Goal: Information Seeking & Learning: Find specific fact

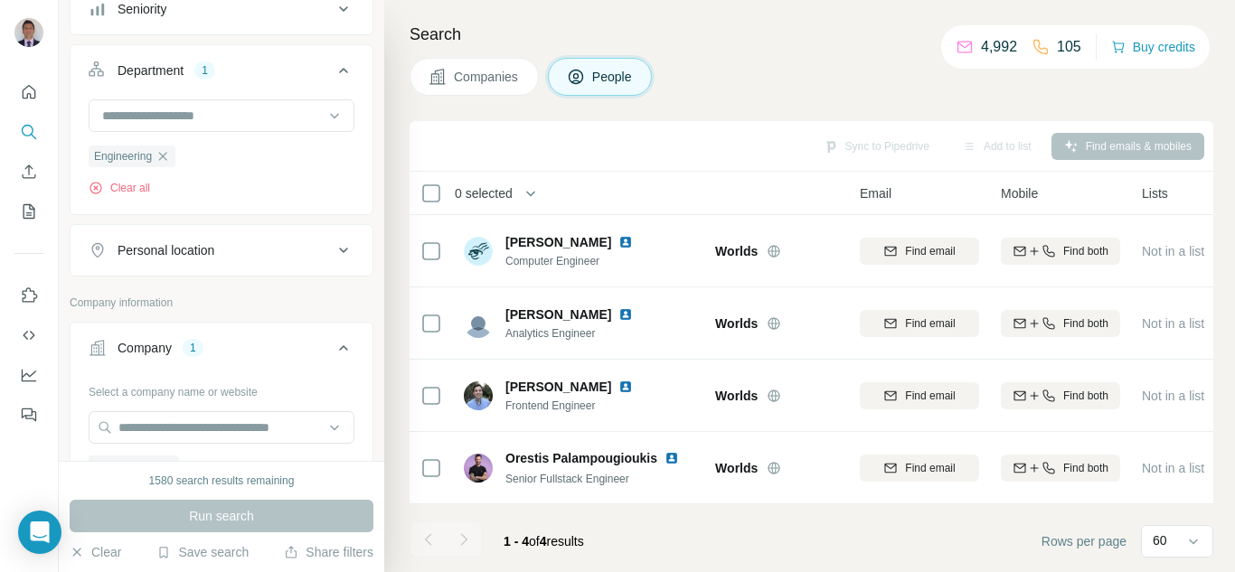
scroll to position [224, 0]
click at [160, 159] on icon "button" at bounding box center [163, 155] width 14 height 14
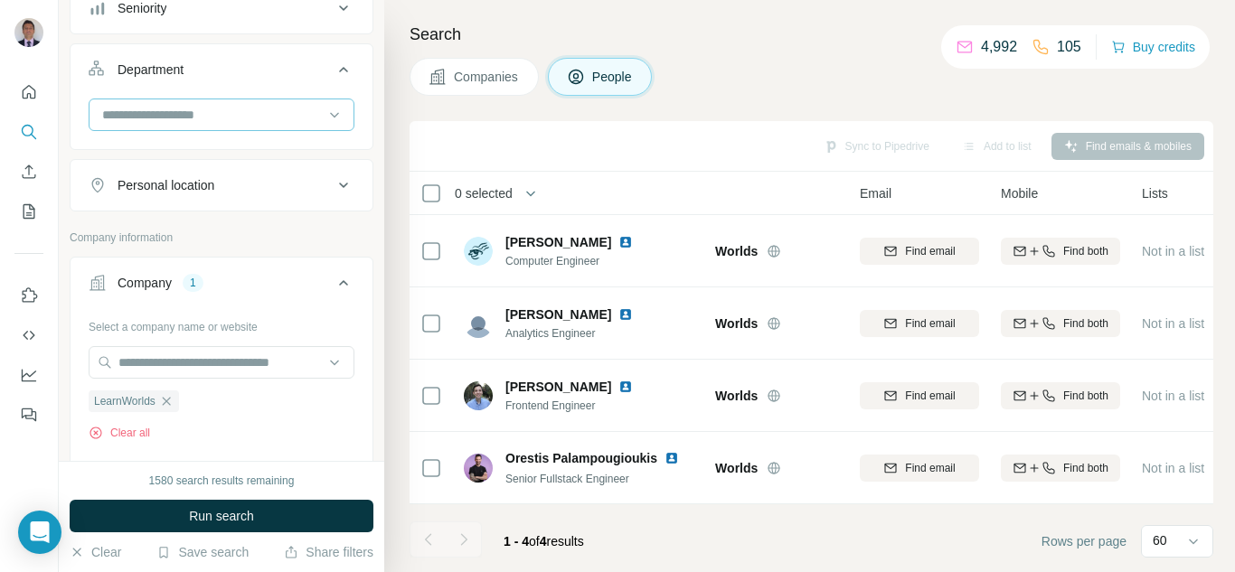
click at [193, 105] on input at bounding box center [211, 115] width 223 height 20
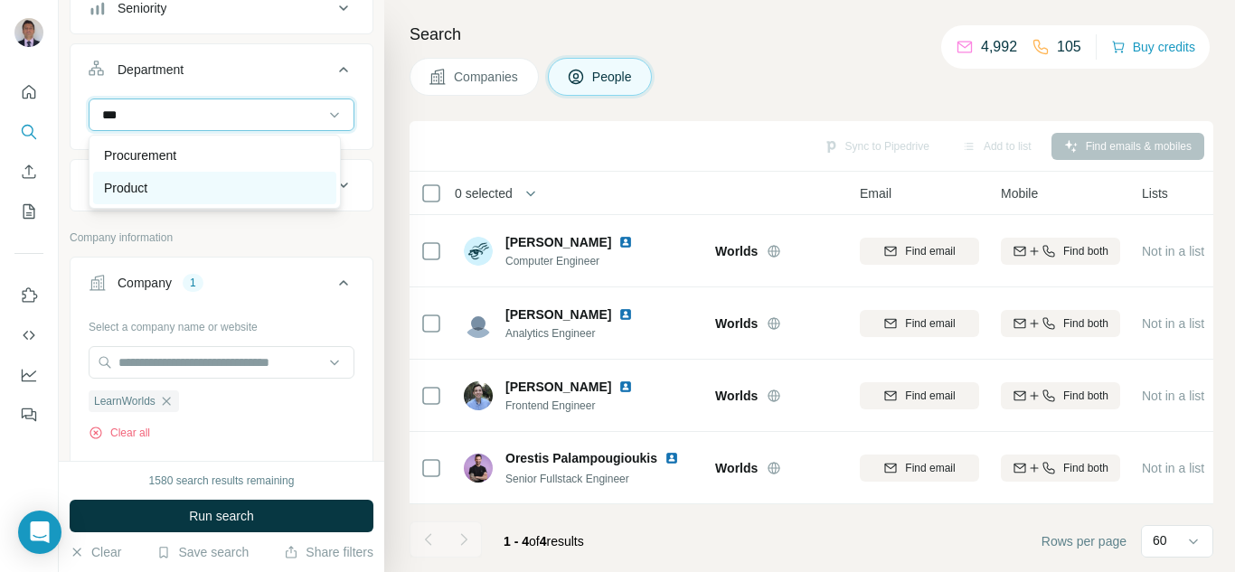
type input "***"
click at [135, 188] on p "Product" at bounding box center [125, 188] width 43 height 18
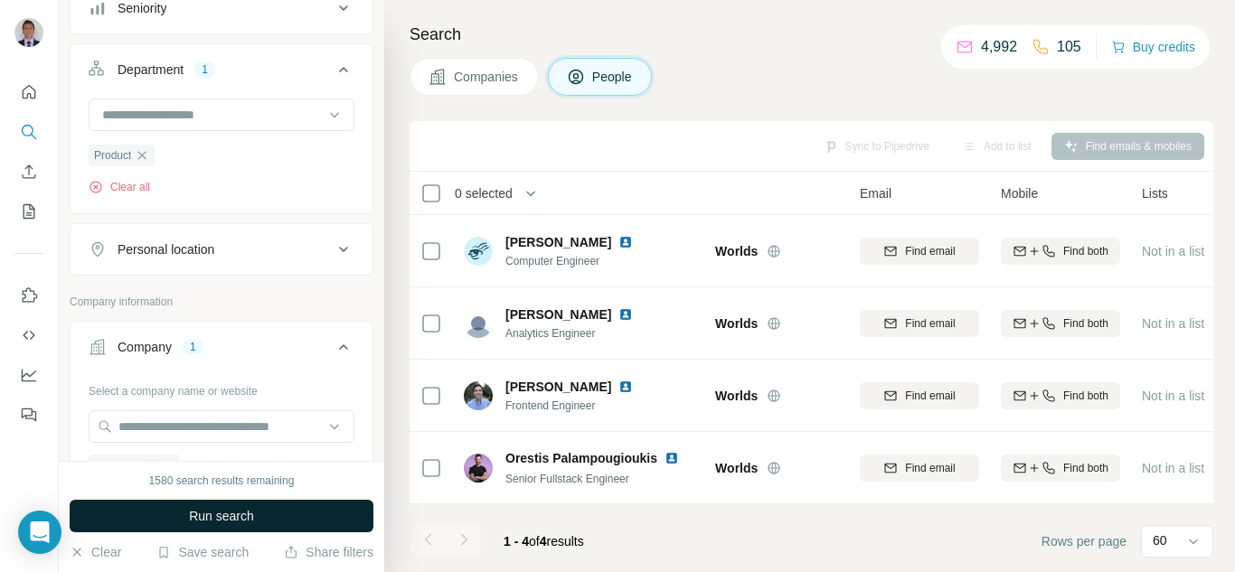
click at [262, 515] on button "Run search" at bounding box center [222, 516] width 304 height 33
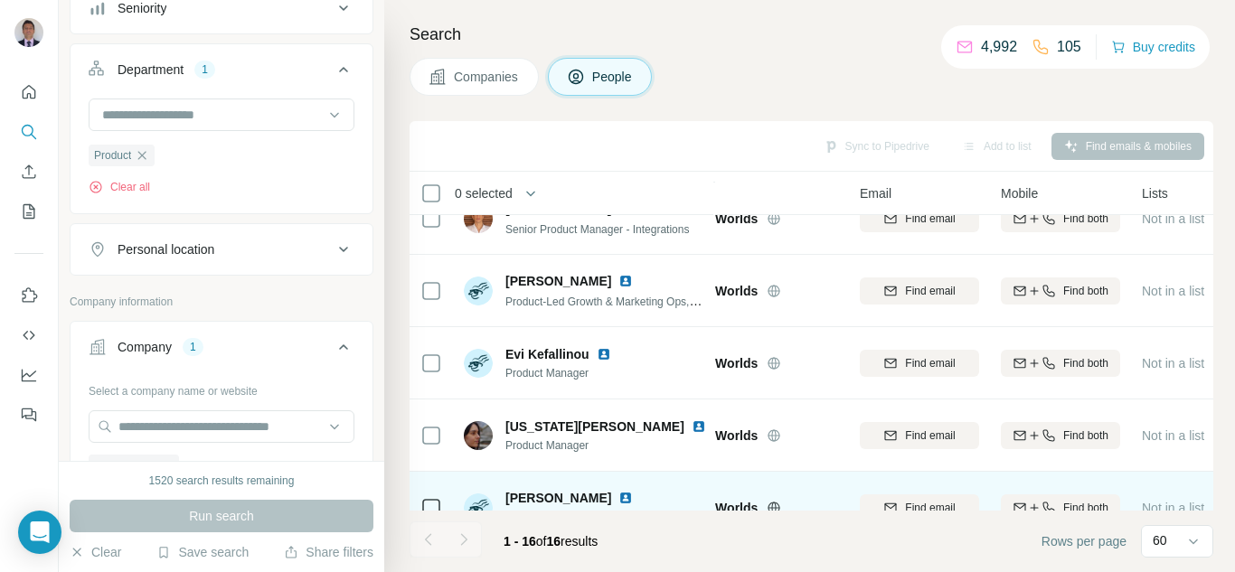
scroll to position [0, 67]
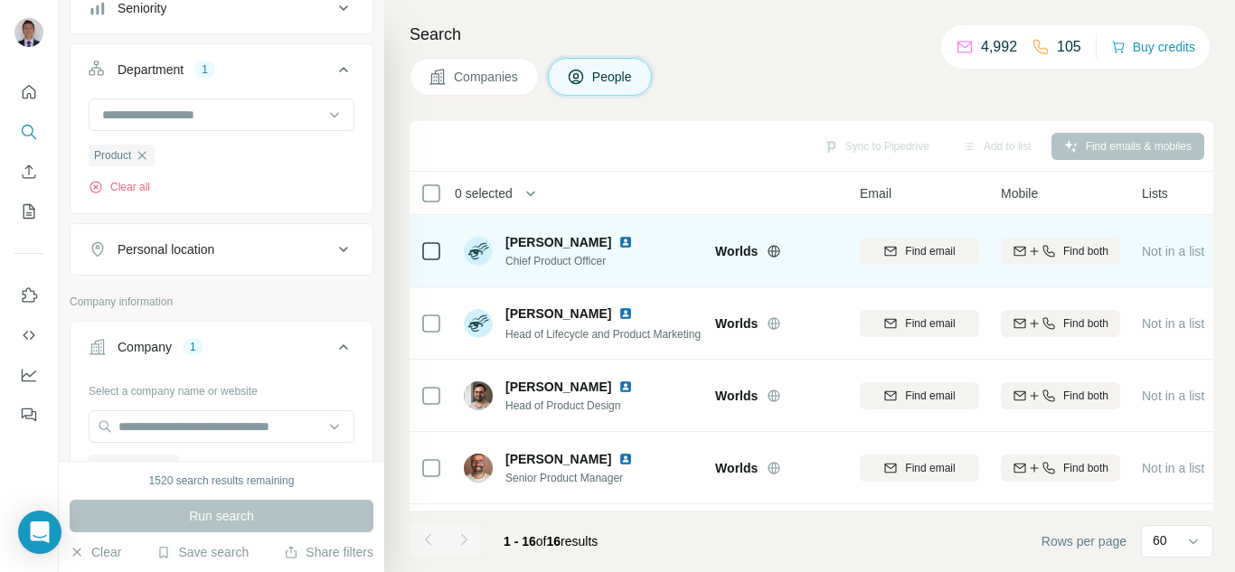
click at [633, 243] on img at bounding box center [625, 242] width 14 height 14
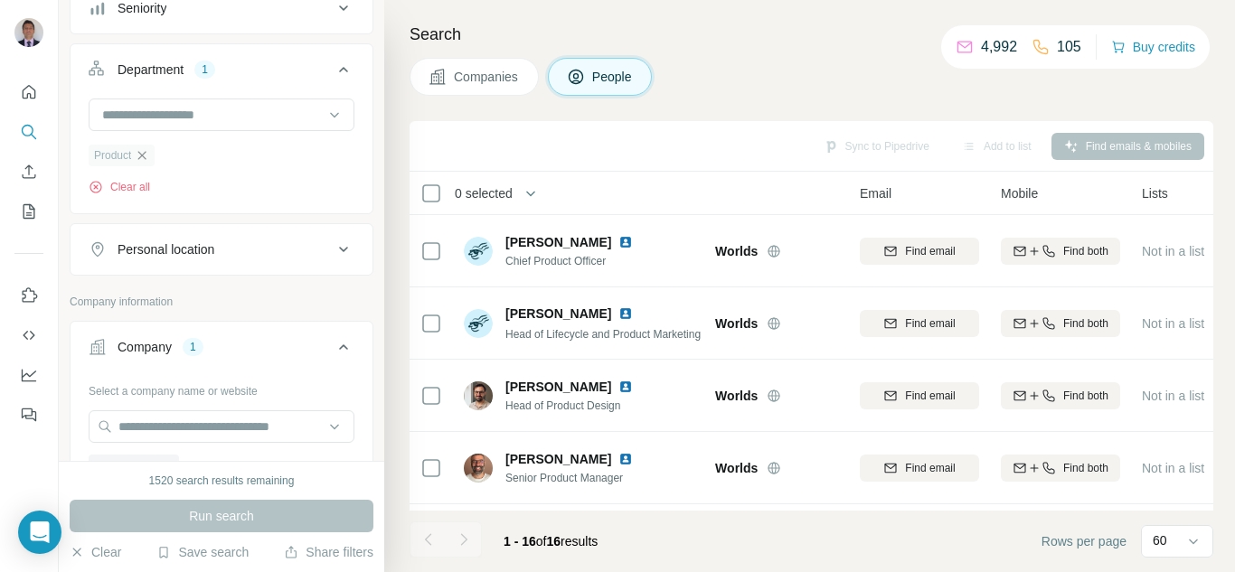
click at [148, 158] on icon "button" at bounding box center [142, 155] width 14 height 14
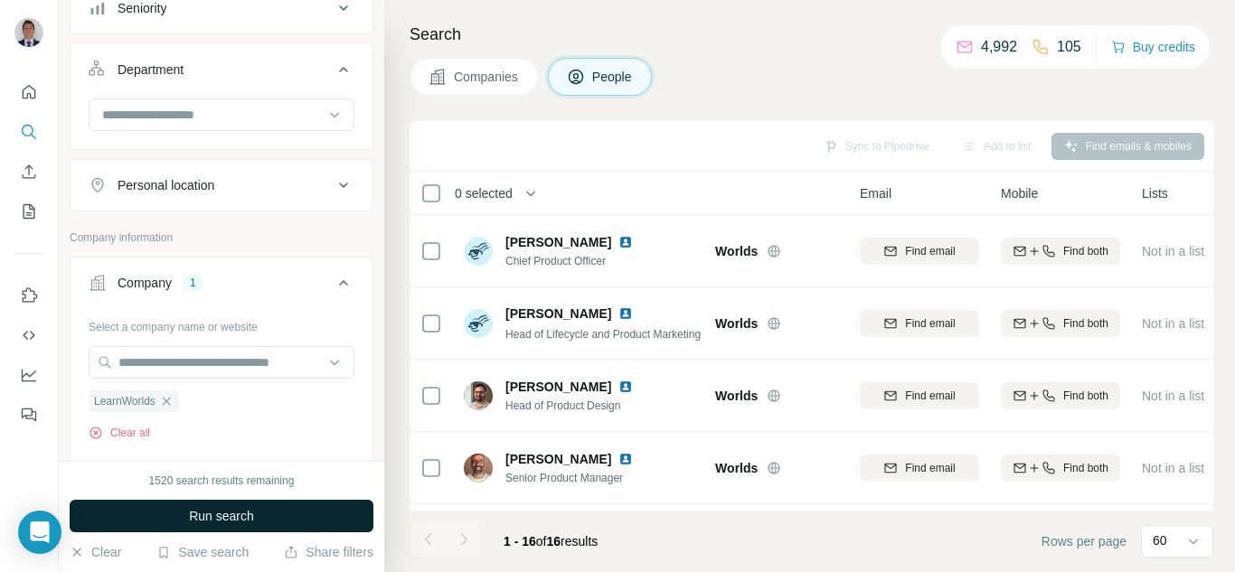
click at [215, 502] on button "Run search" at bounding box center [222, 516] width 304 height 33
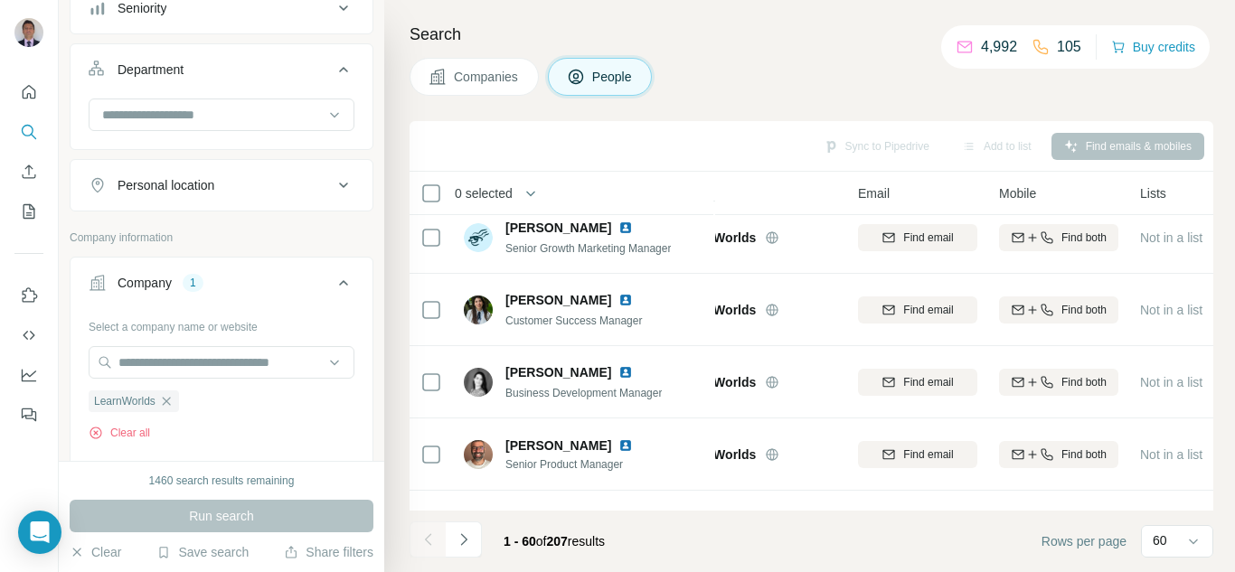
scroll to position [4054, 69]
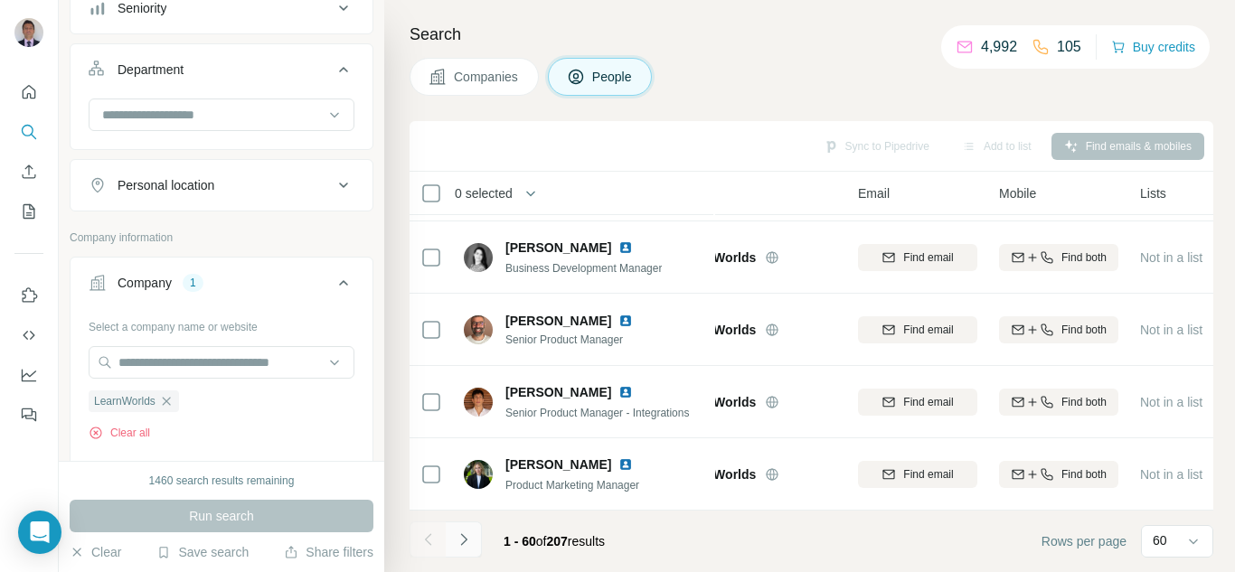
click at [472, 542] on icon "Navigate to next page" at bounding box center [464, 540] width 18 height 18
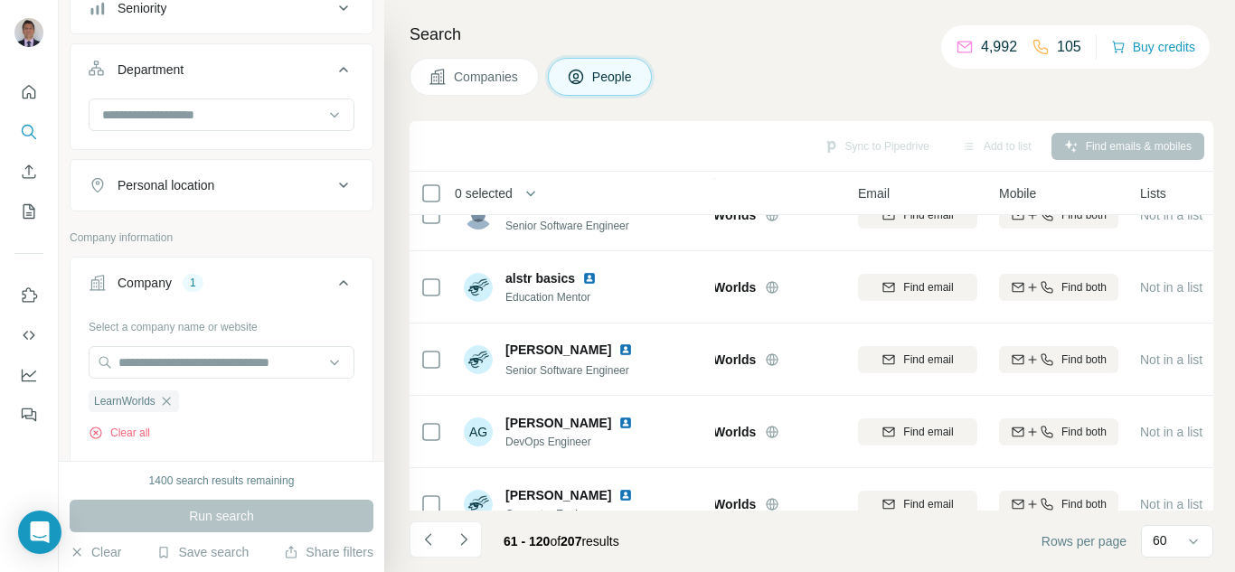
scroll to position [2497, 69]
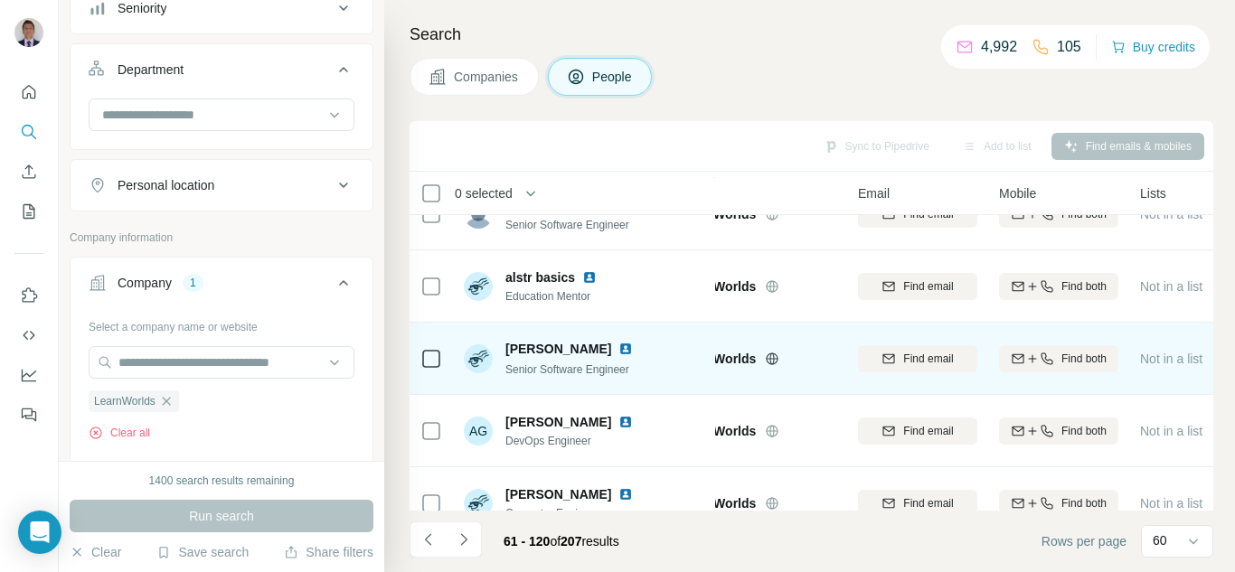
click at [633, 347] on img at bounding box center [625, 349] width 14 height 14
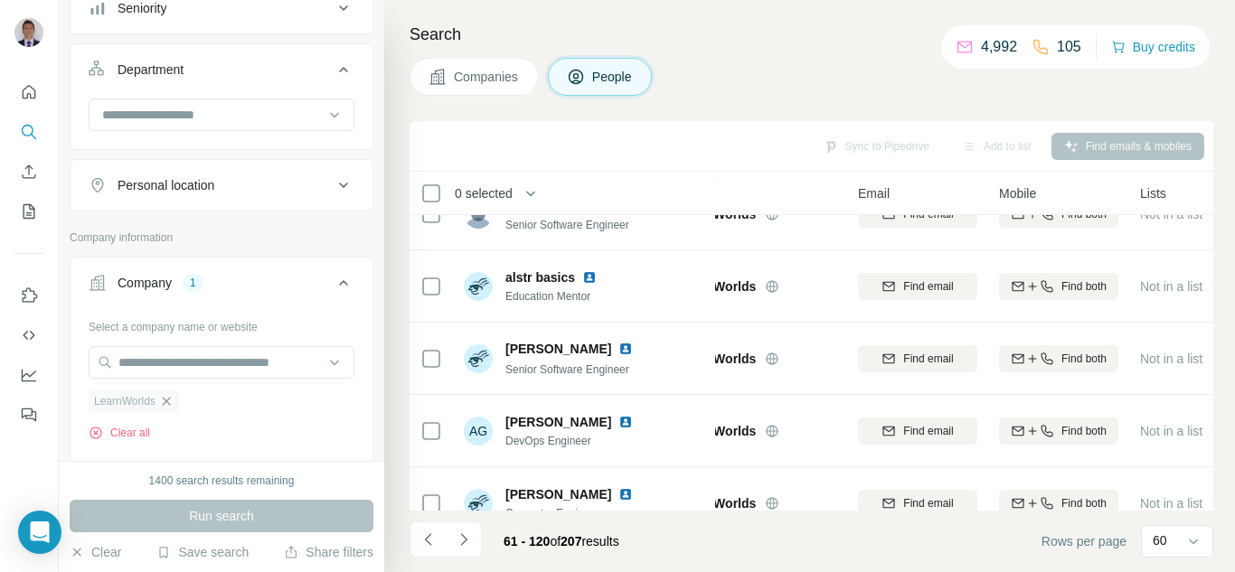
click at [174, 402] on icon "button" at bounding box center [166, 401] width 14 height 14
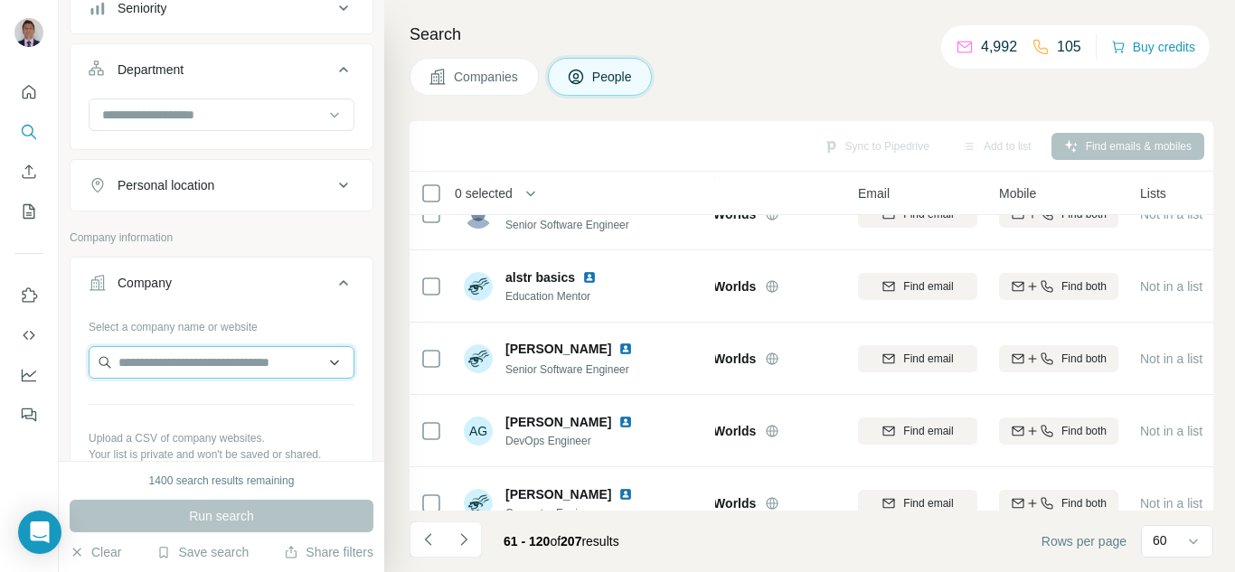
click at [126, 364] on input "text" at bounding box center [222, 362] width 266 height 33
paste input "**********"
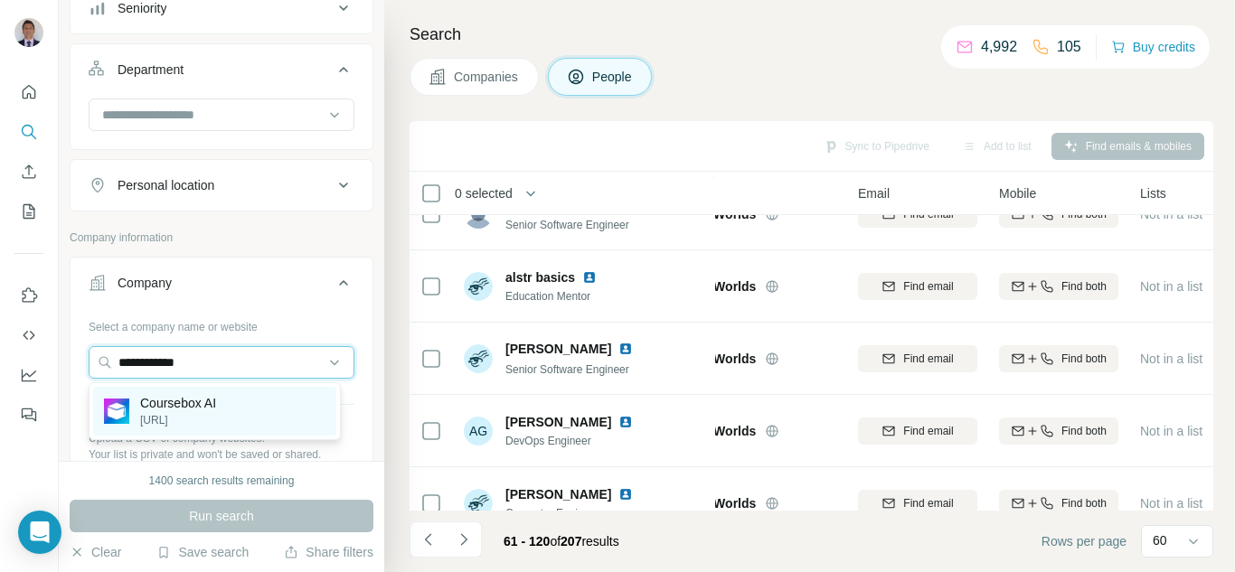
type input "**********"
click at [152, 410] on p "Coursebox AI" at bounding box center [178, 403] width 76 height 18
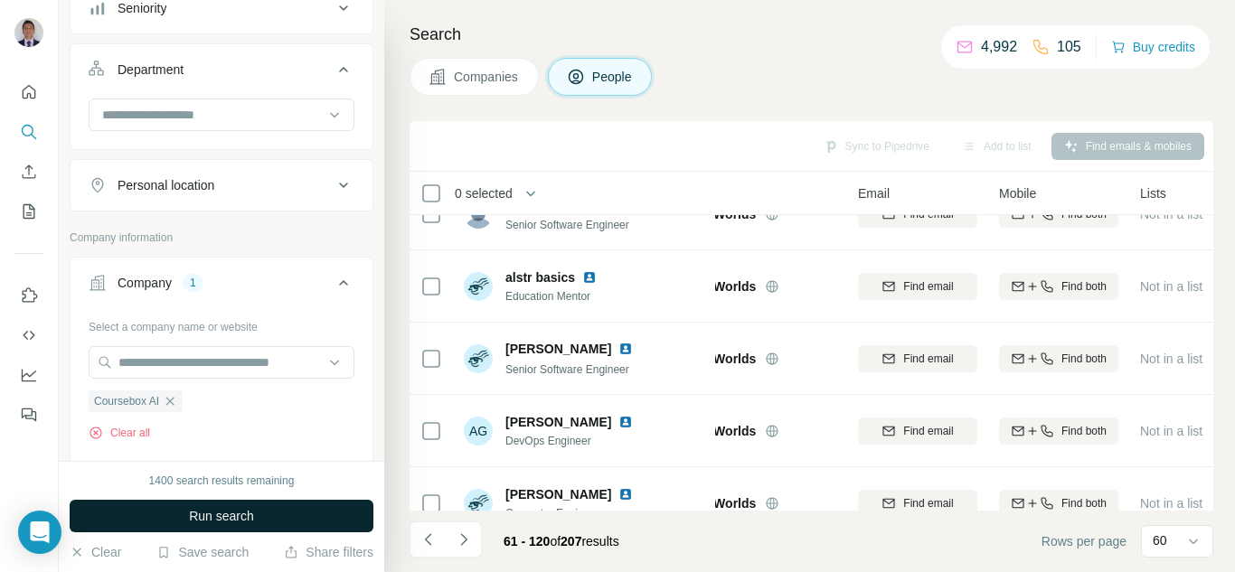
click at [215, 511] on span "Run search" at bounding box center [221, 516] width 65 height 18
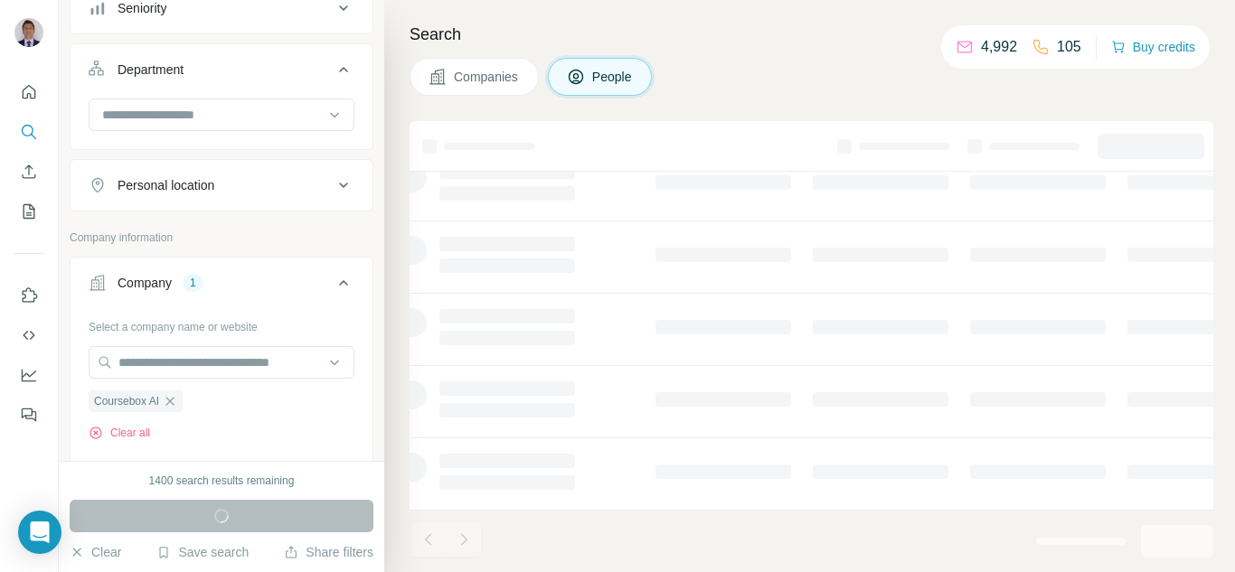
scroll to position [437, 69]
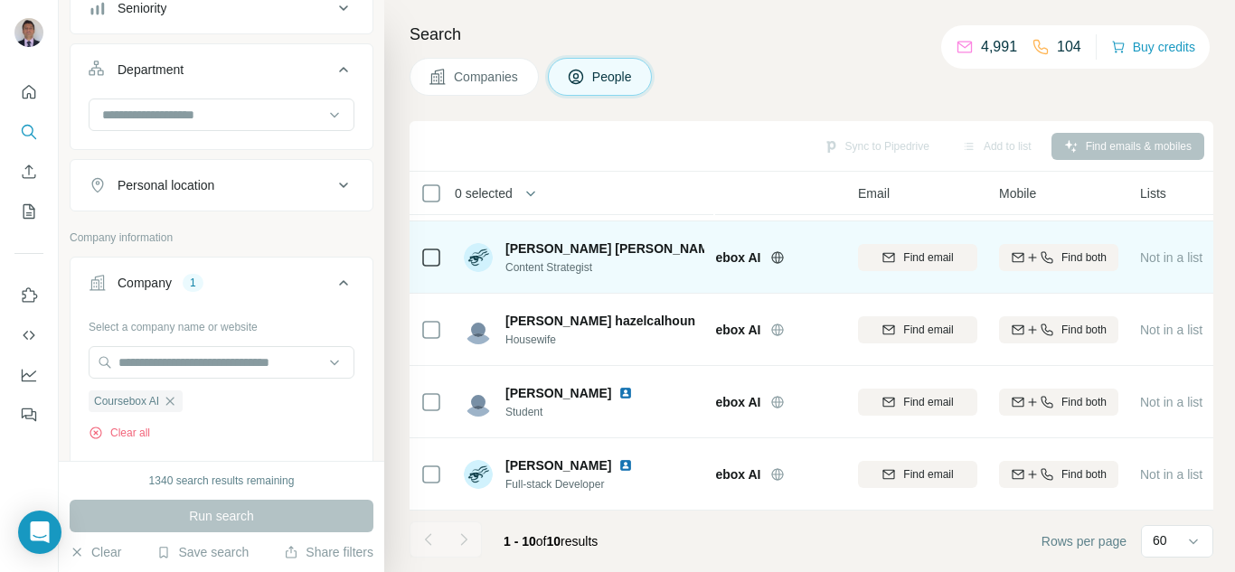
click at [779, 257] on icon at bounding box center [777, 257] width 12 height 1
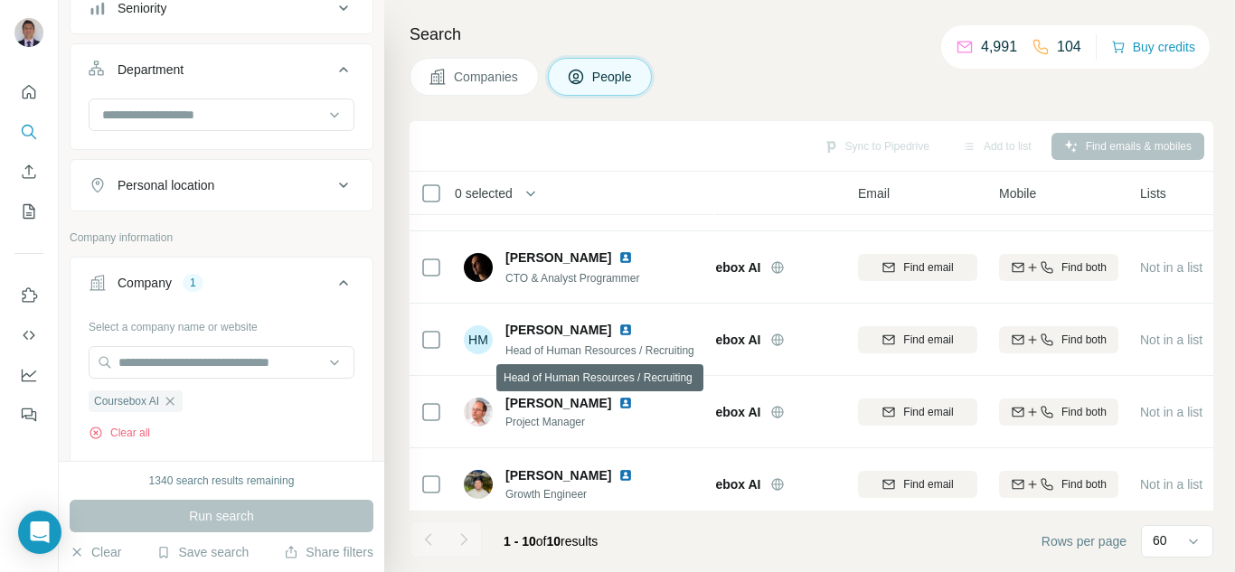
scroll to position [129, 69]
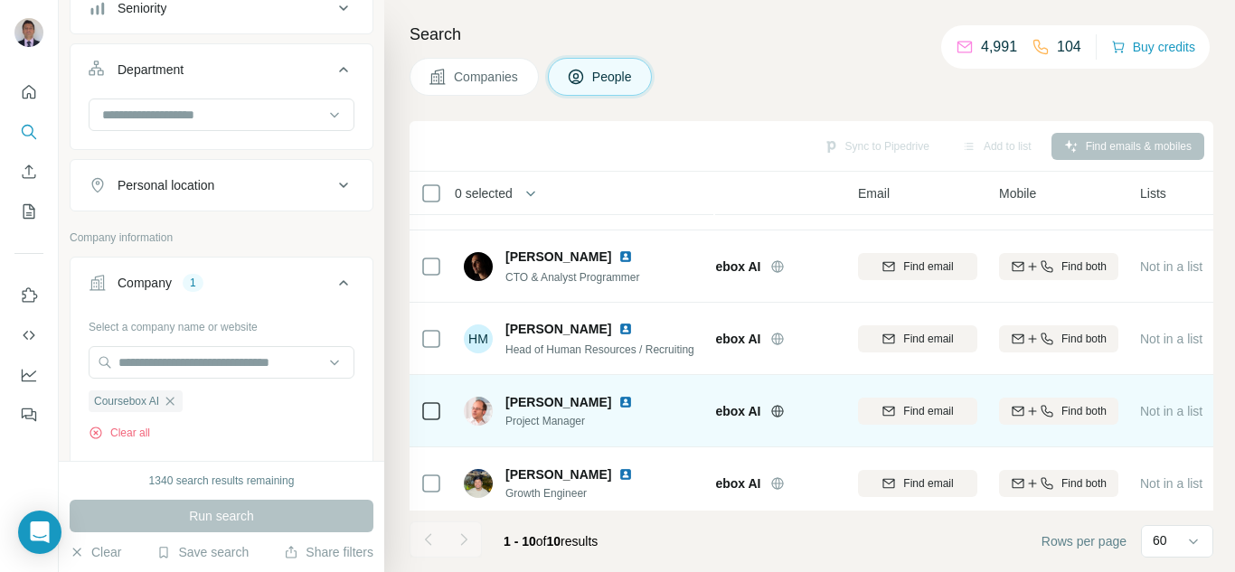
click at [618, 403] on img at bounding box center [625, 402] width 14 height 14
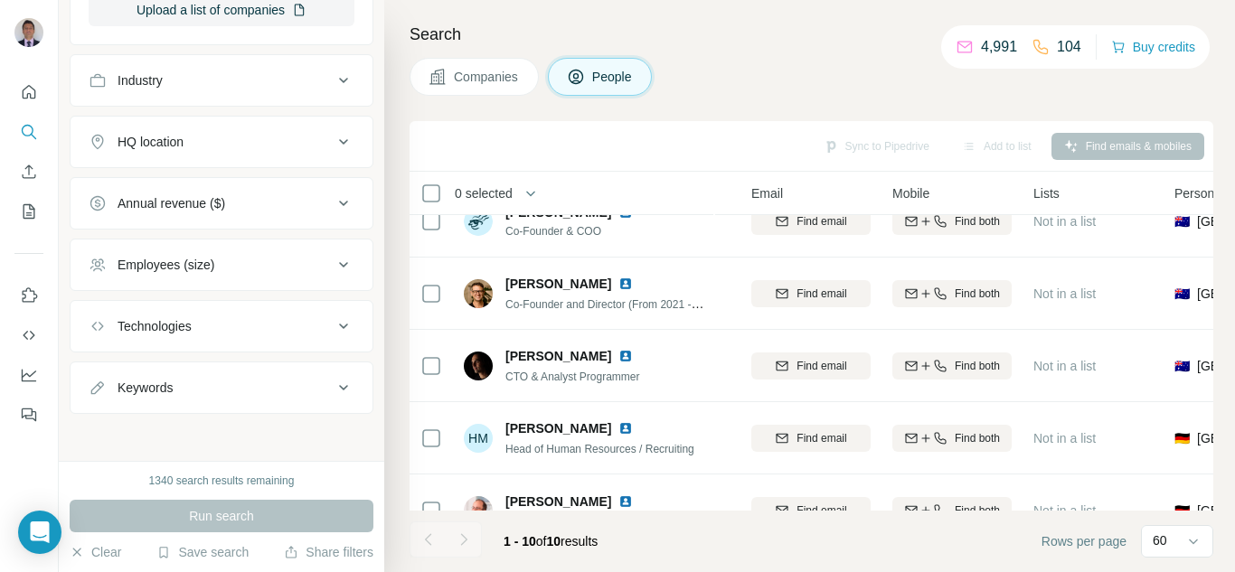
scroll to position [775, 0]
